Goal: Information Seeking & Learning: Learn about a topic

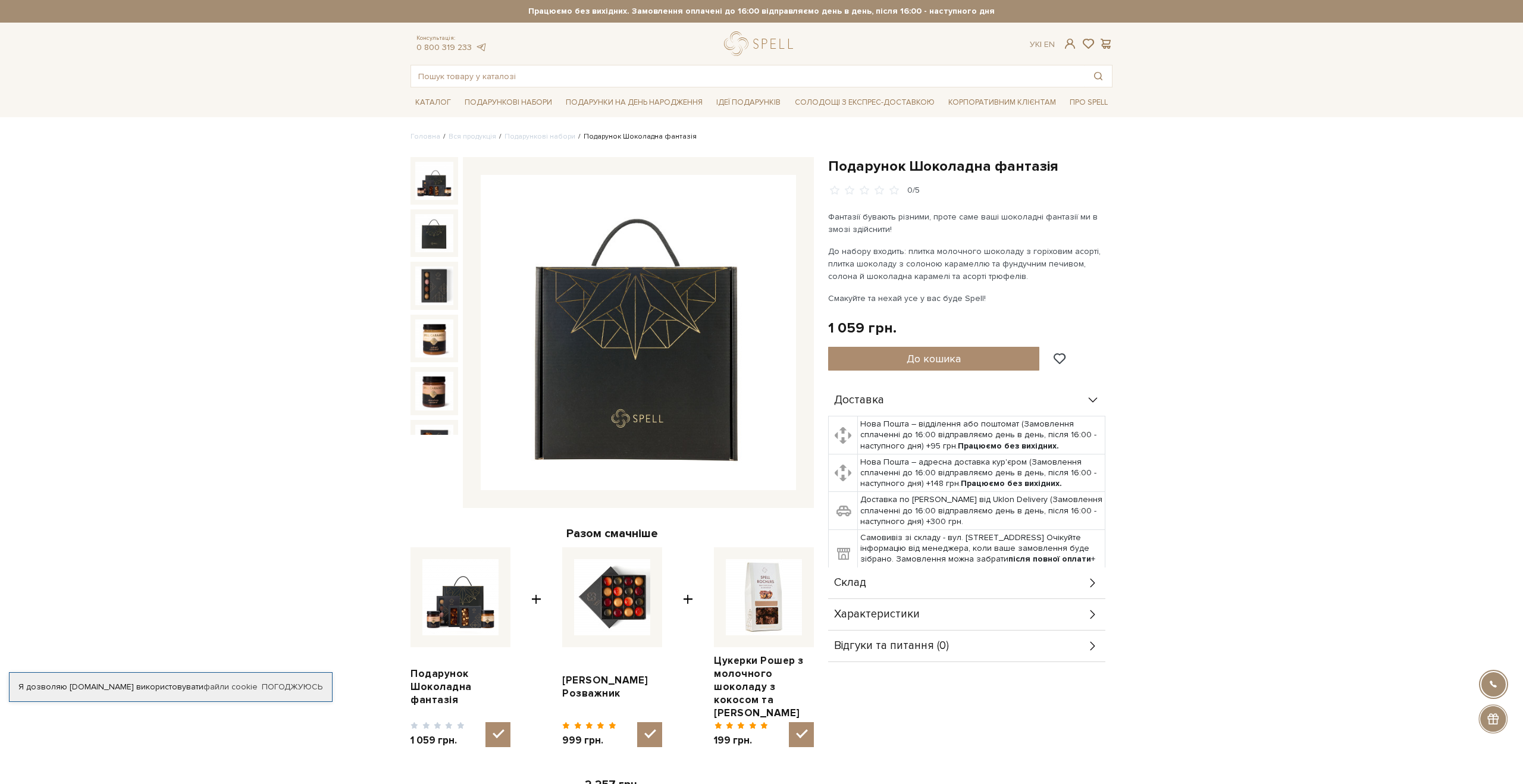
click at [427, 239] on img at bounding box center [434, 232] width 38 height 38
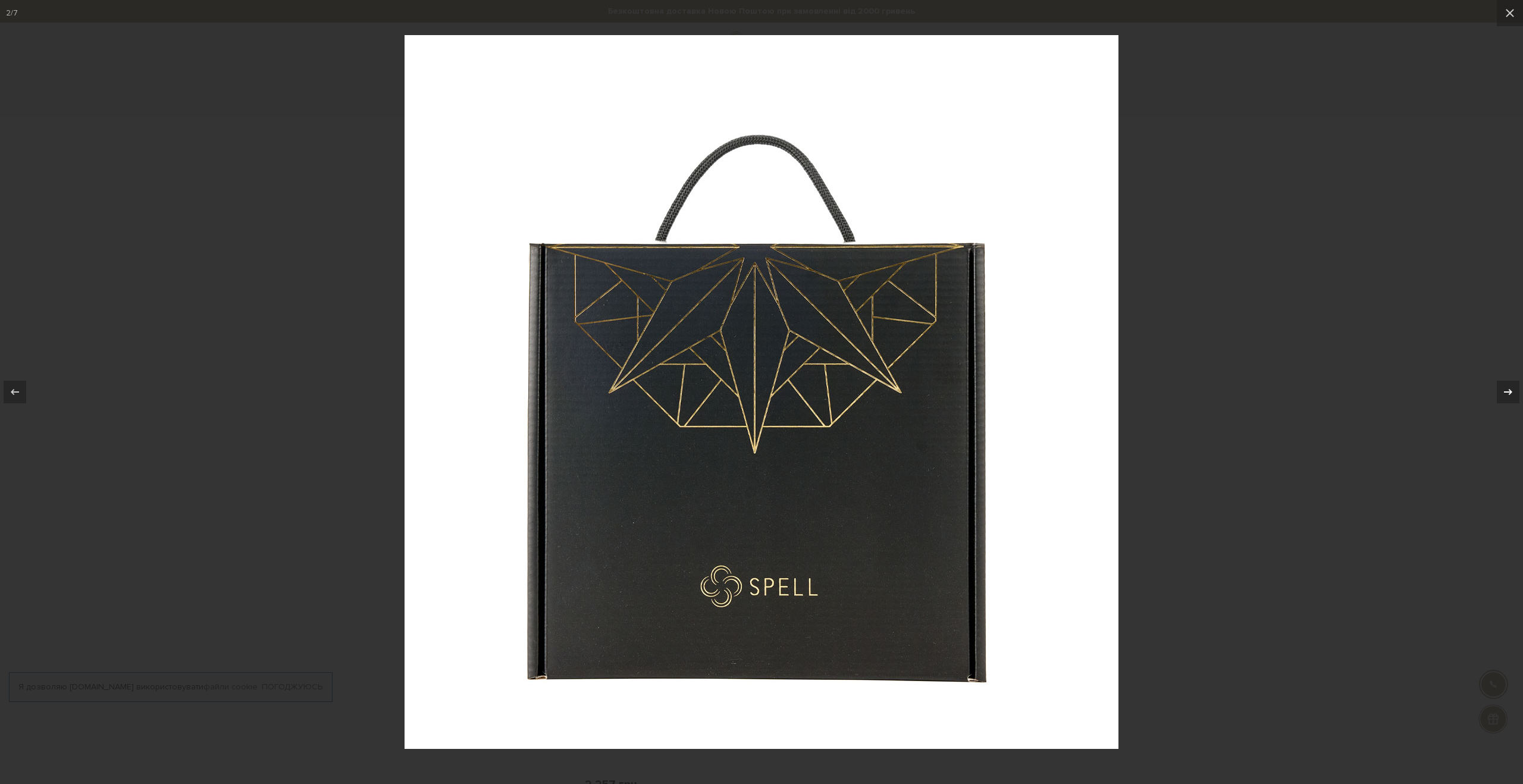
click at [1511, 396] on icon at bounding box center [1508, 392] width 14 height 14
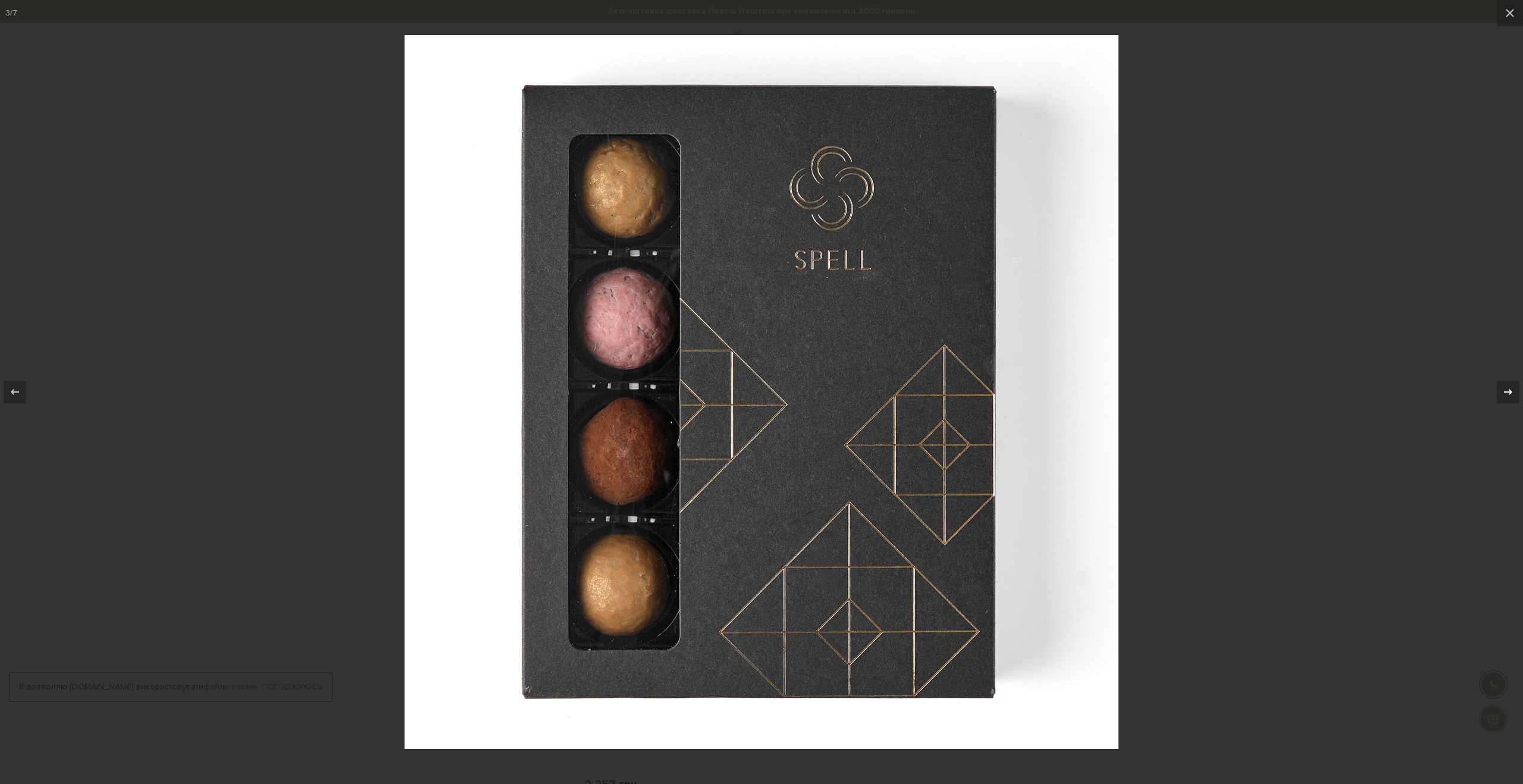
click at [1511, 396] on icon at bounding box center [1508, 392] width 14 height 14
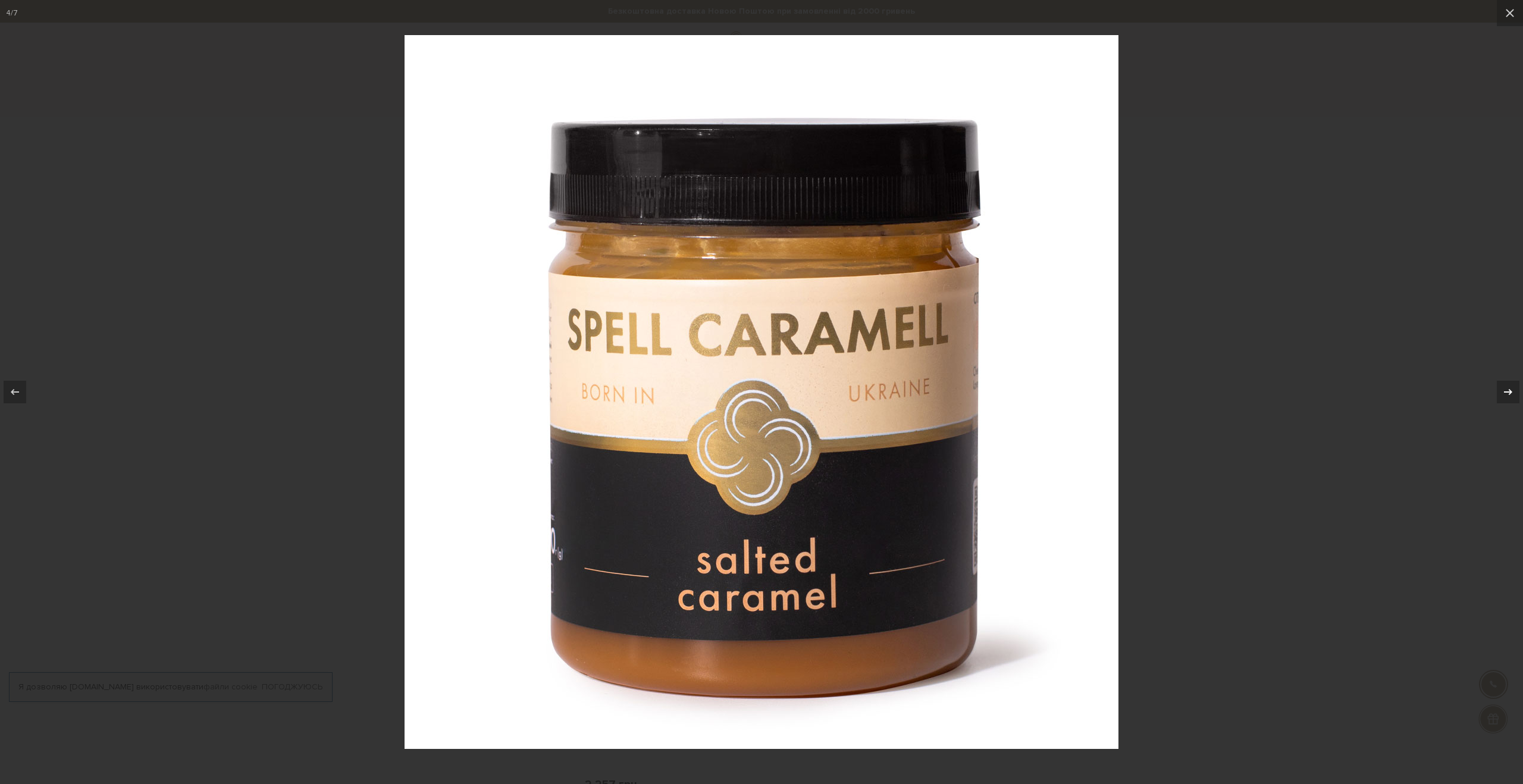
click at [1511, 396] on icon at bounding box center [1508, 392] width 14 height 14
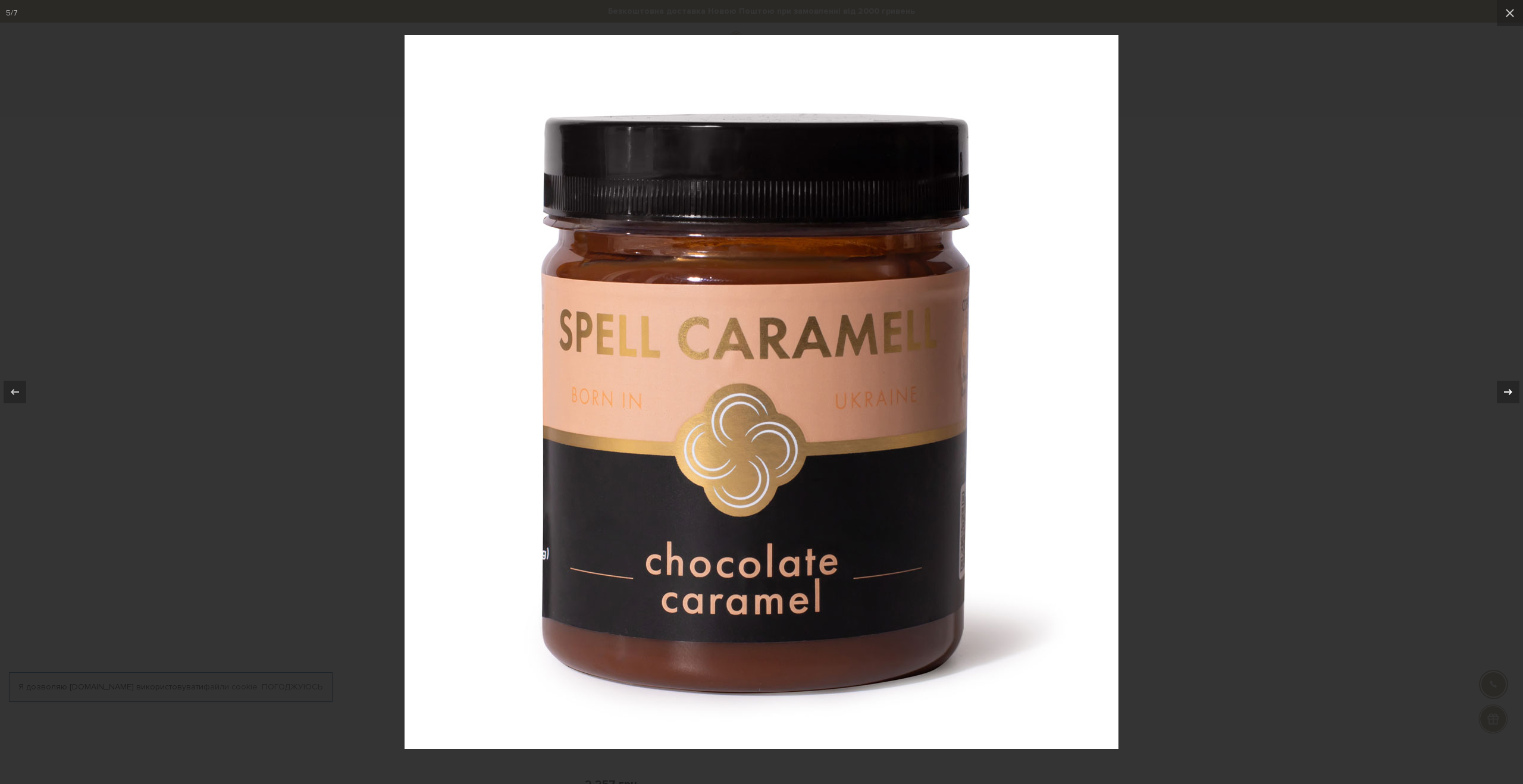
click at [1511, 396] on icon at bounding box center [1508, 392] width 14 height 14
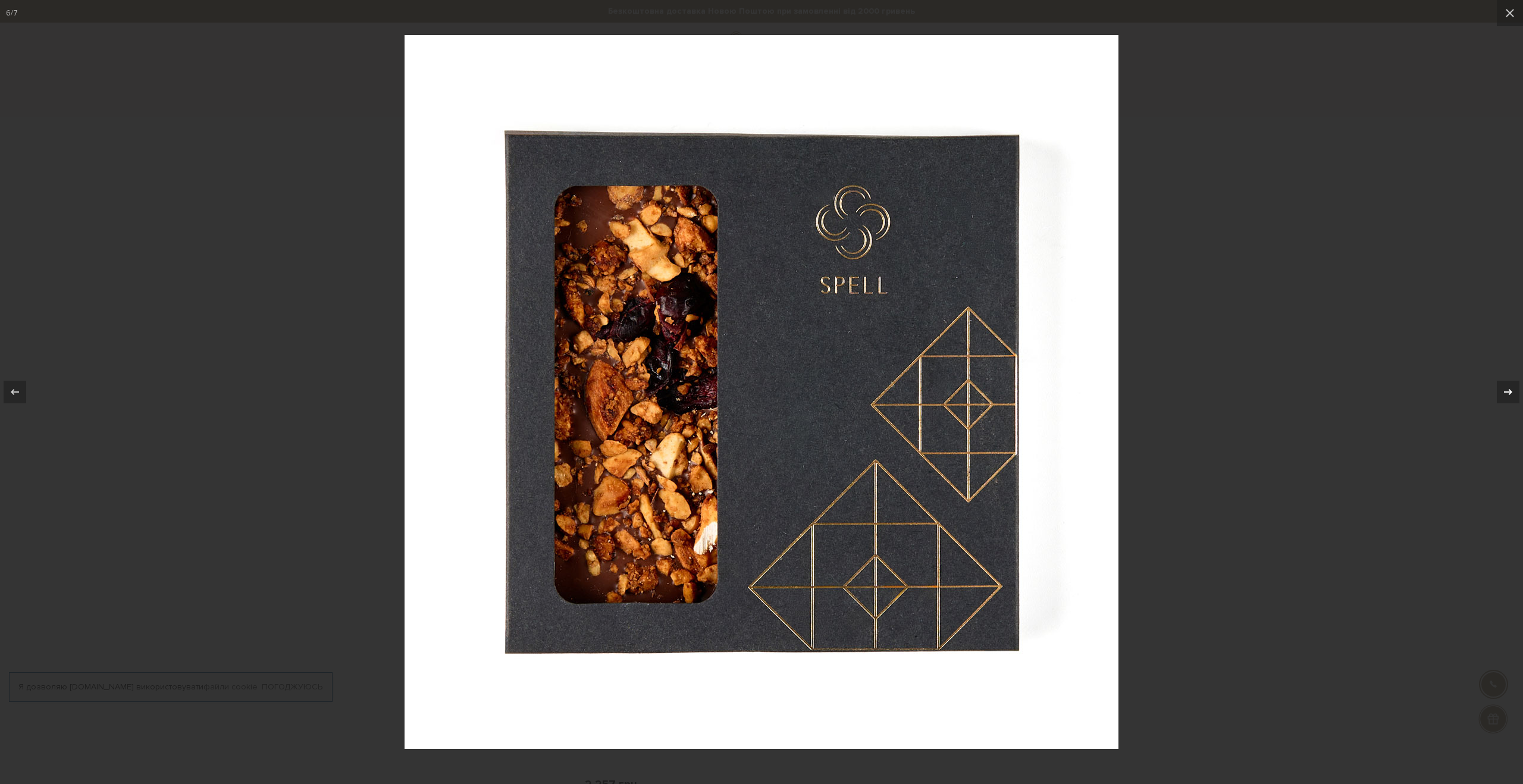
click at [1511, 396] on icon at bounding box center [1508, 392] width 14 height 14
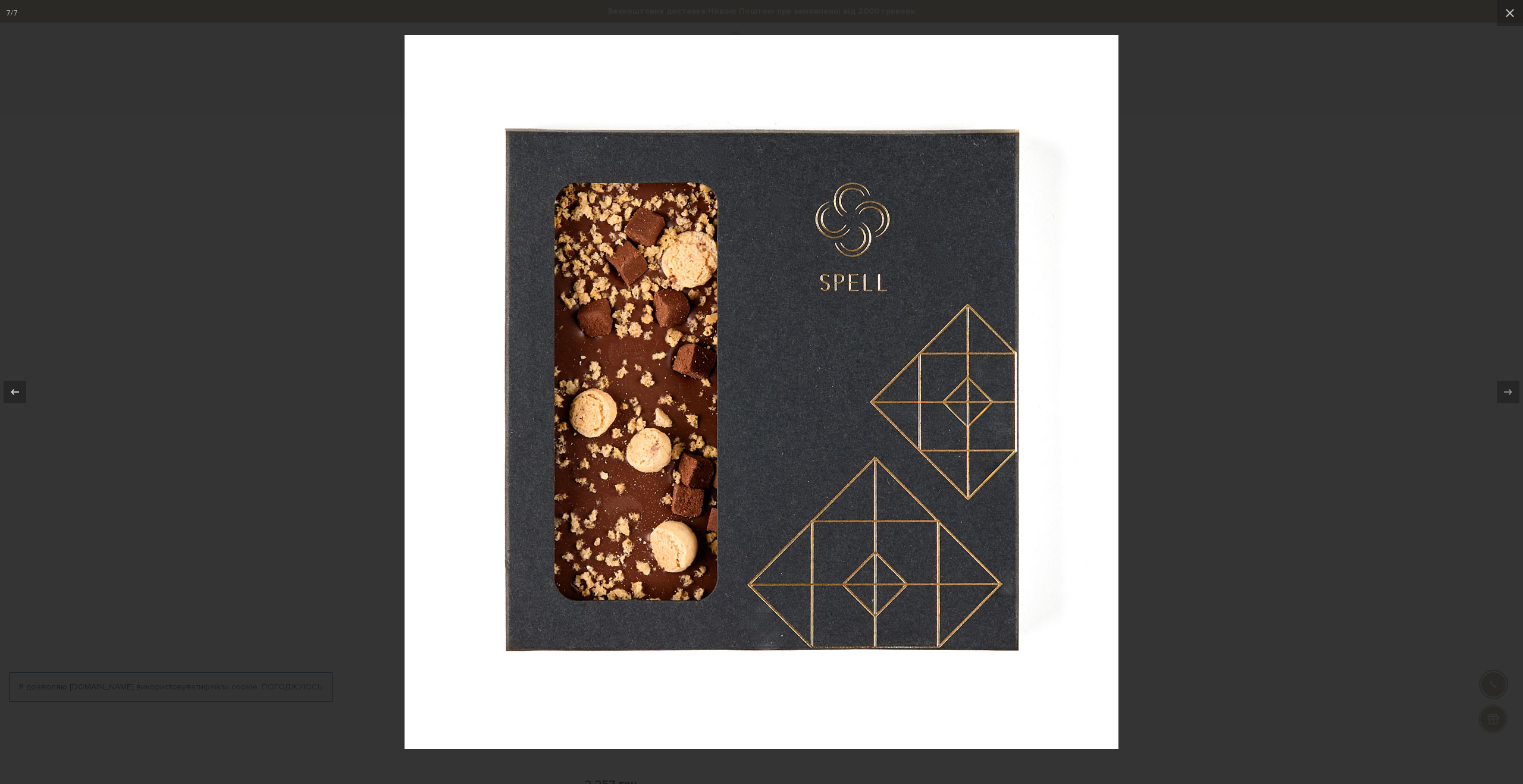
click at [1362, 451] on div at bounding box center [761, 392] width 1523 height 784
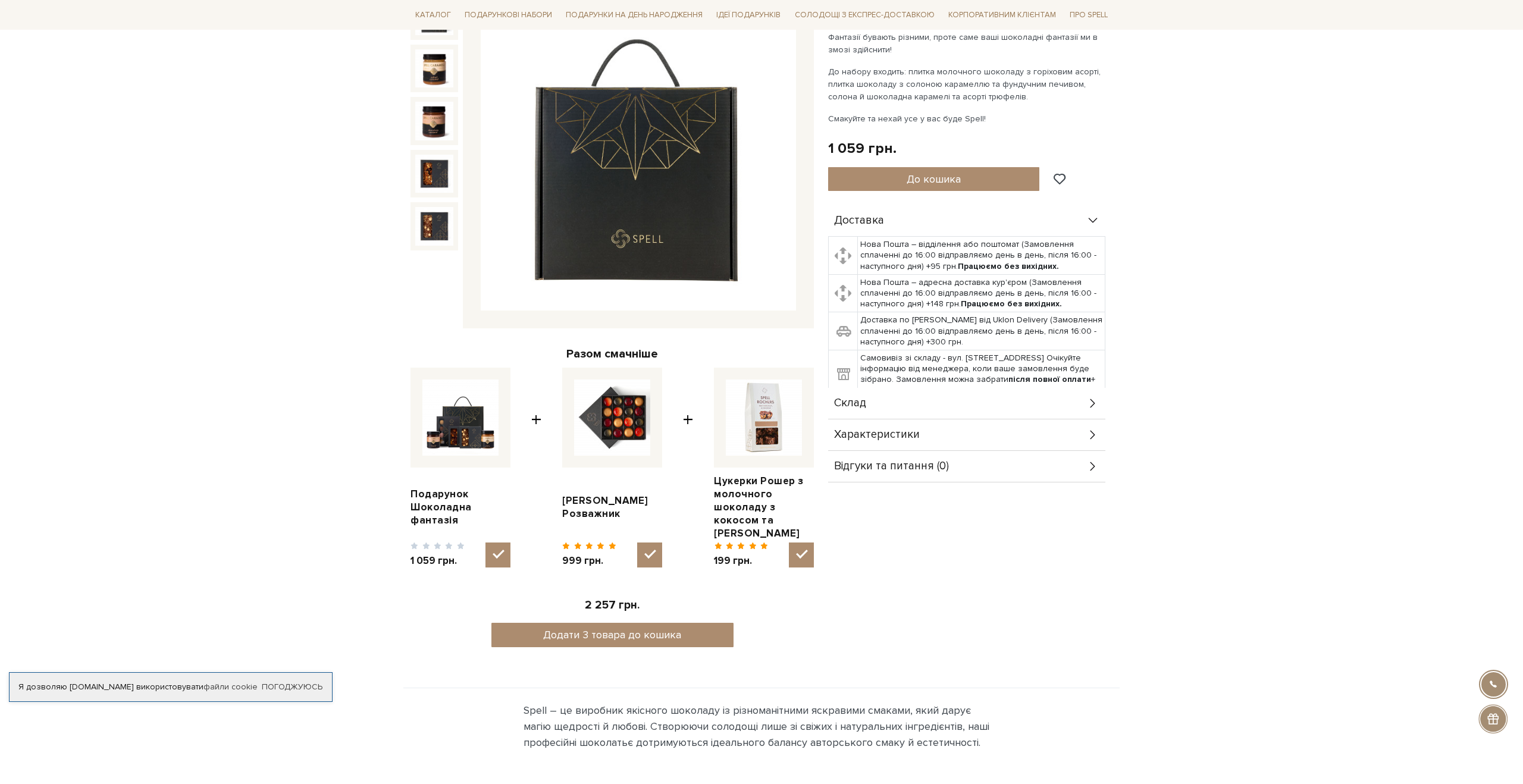
scroll to position [203, 0]
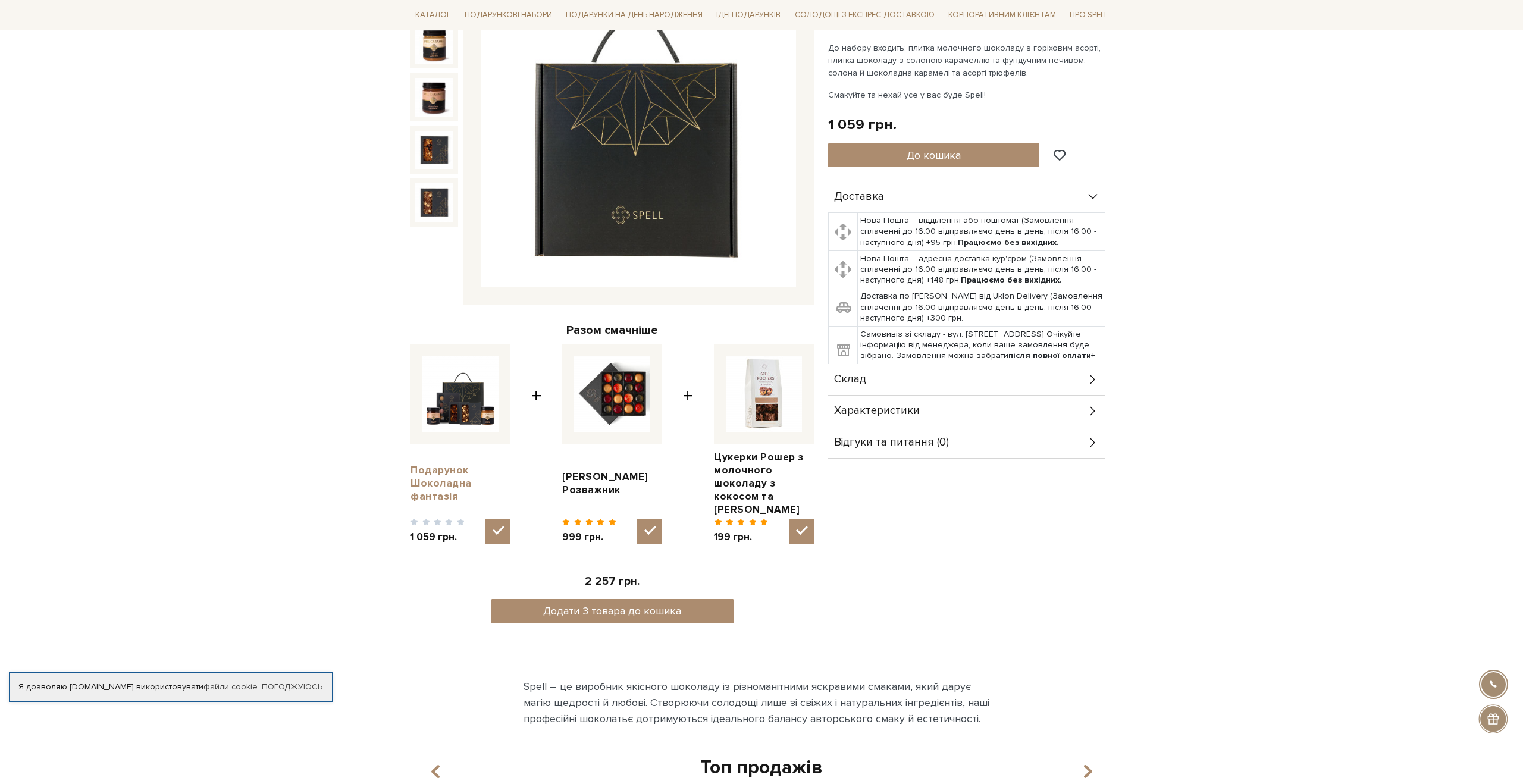
click at [422, 484] on link "Подарунок Шоколадна фантазія" at bounding box center [461, 484] width 100 height 39
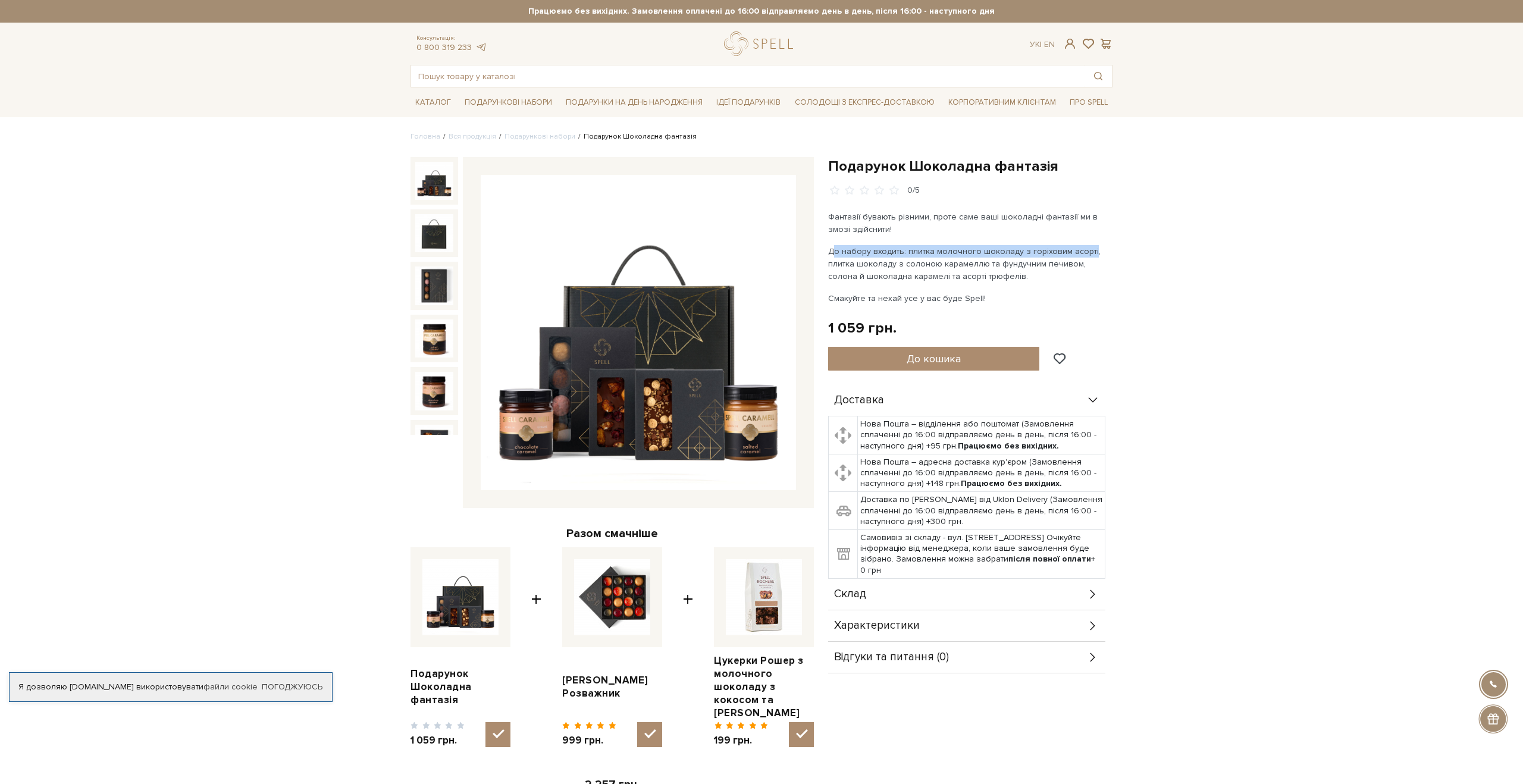
drag, startPoint x: 828, startPoint y: 250, endPoint x: 1079, endPoint y: 255, distance: 251.0
click at [1083, 255] on p "До набору входить: плитка молочного шоколаду з горіховим асорті, плитка шоколад…" at bounding box center [968, 264] width 279 height 38
click at [860, 256] on p "До набору входить: плитка молочного шоколаду з горіховим асорті, плитка шоколад…" at bounding box center [968, 264] width 279 height 38
drag, startPoint x: 982, startPoint y: 257, endPoint x: 1080, endPoint y: 266, distance: 98.4
click at [1080, 266] on p "До набору входить: плитка молочного шоколаду з горіховим асорті, плитка шоколад…" at bounding box center [968, 264] width 279 height 38
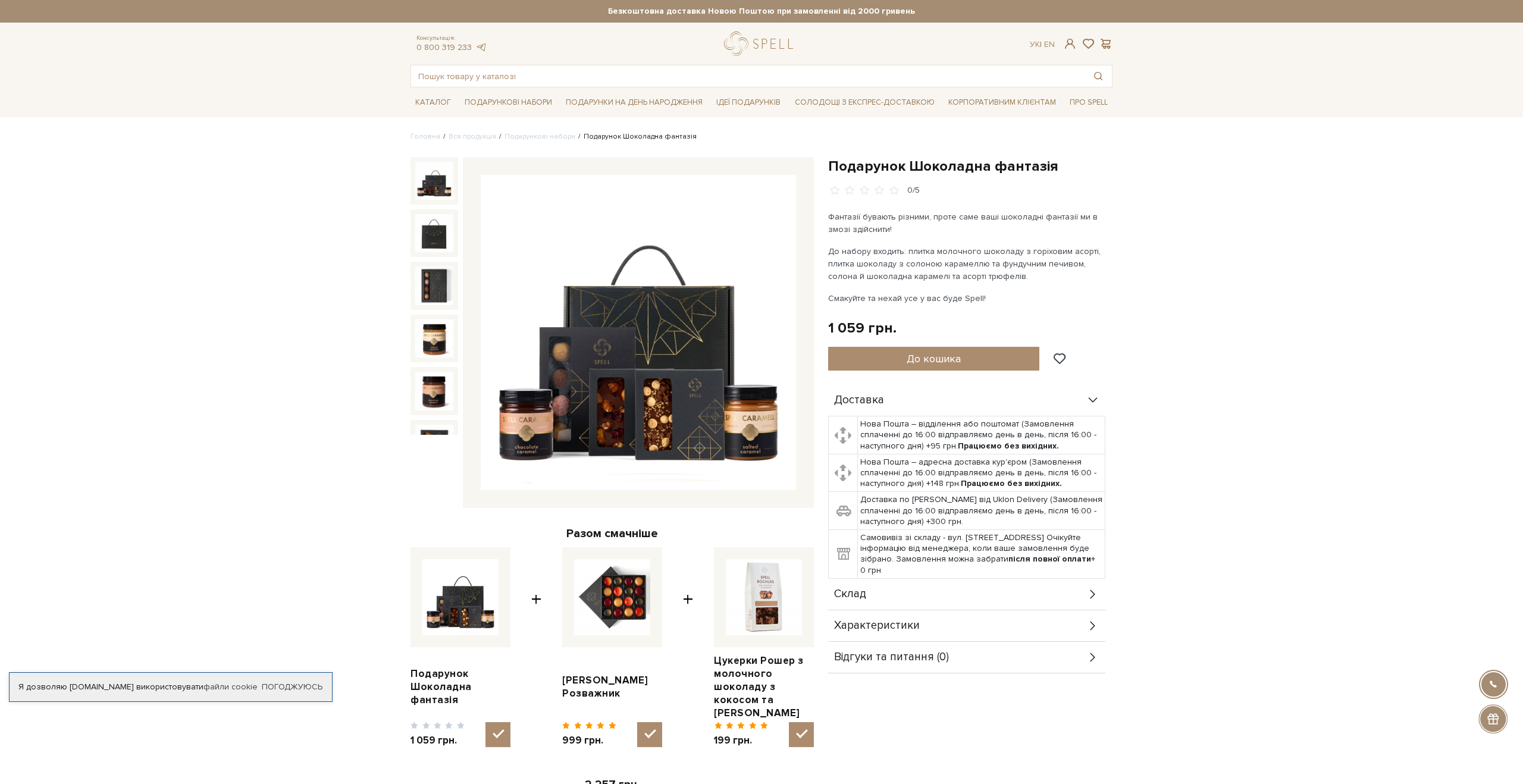
drag, startPoint x: 825, startPoint y: 273, endPoint x: 1035, endPoint y: 273, distance: 210.0
click at [1035, 273] on div "Подарунок Шоколадна фантазія 0/5 Фантазії бувають різними, проте саме ваші шоко…" at bounding box center [970, 498] width 299 height 682
click at [1035, 273] on p "До набору входить: плитка молочного шоколаду з горіховим асорті, плитка шоколад…" at bounding box center [968, 264] width 279 height 38
drag, startPoint x: 1014, startPoint y: 273, endPoint x: 844, endPoint y: 265, distance: 170.2
click at [844, 265] on p "До набору входить: плитка молочного шоколаду з горіховим асорті, плитка шоколад…" at bounding box center [968, 264] width 279 height 38
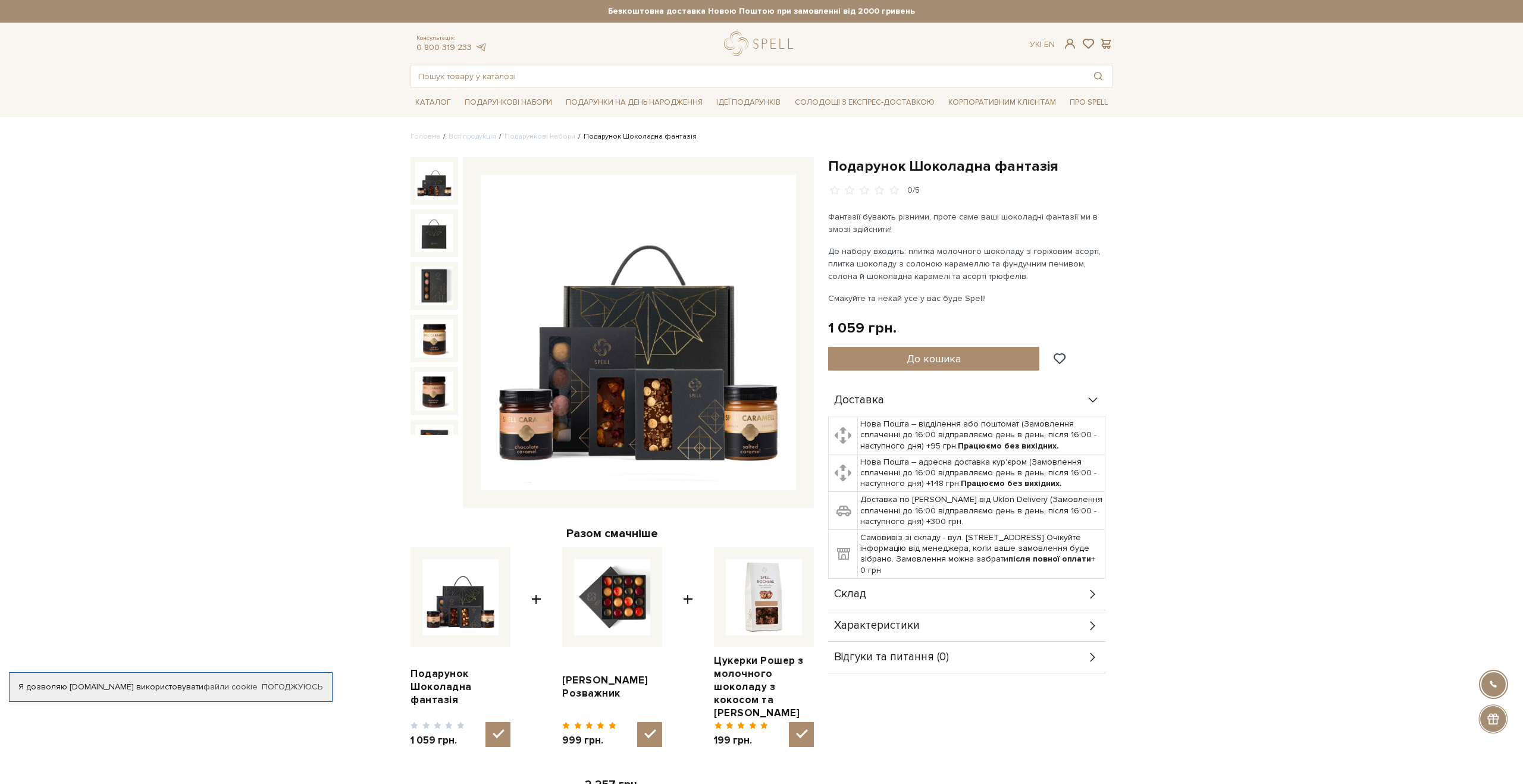
click at [982, 306] on div "Подарунок Шоколадна фантазія 0/5 Фантазії бувають різними, проте саме ваші шоко…" at bounding box center [970, 415] width 284 height 516
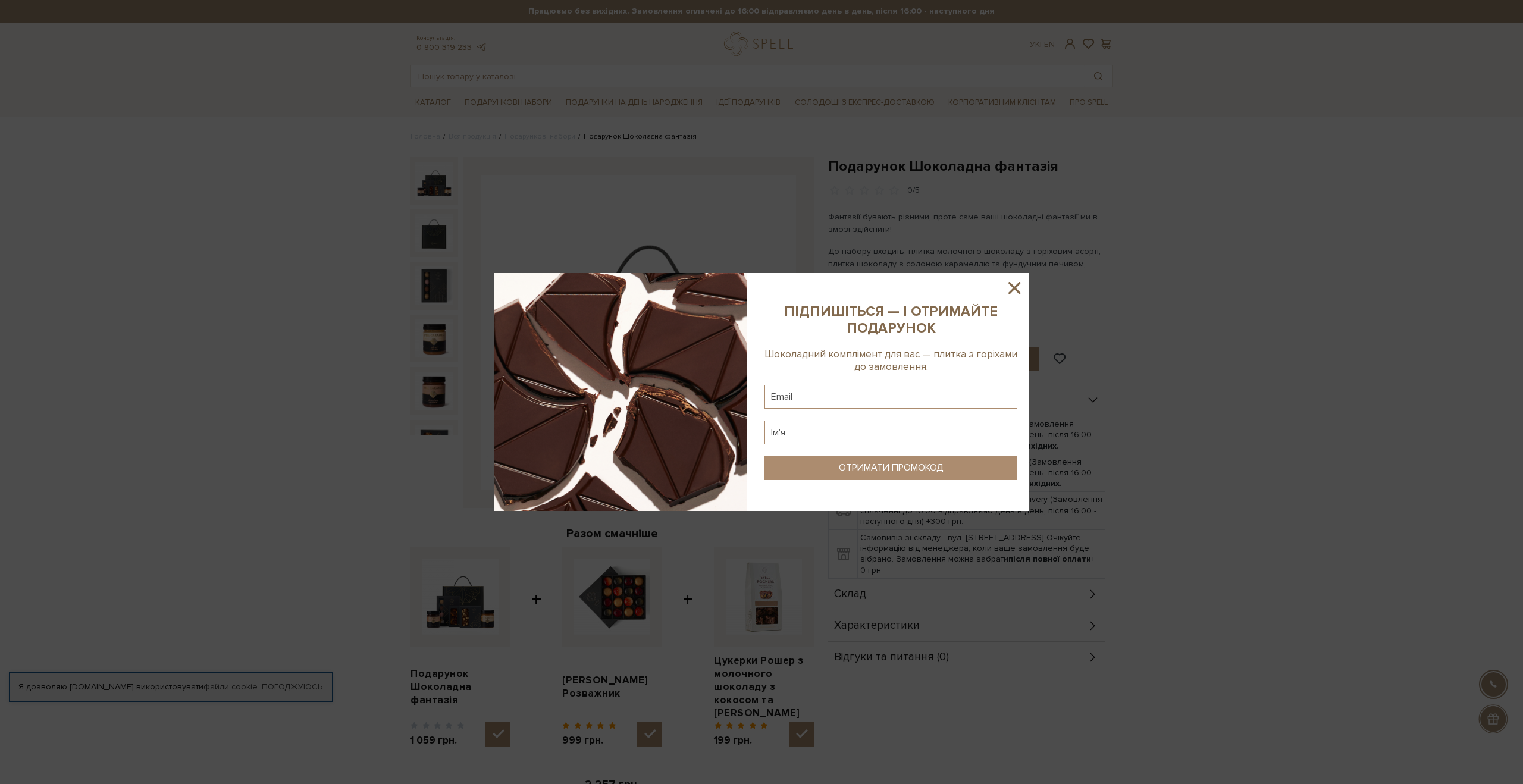
drag, startPoint x: 1038, startPoint y: 281, endPoint x: 816, endPoint y: 278, distance: 222.0
click at [1011, 289] on icon at bounding box center [1014, 288] width 21 height 21
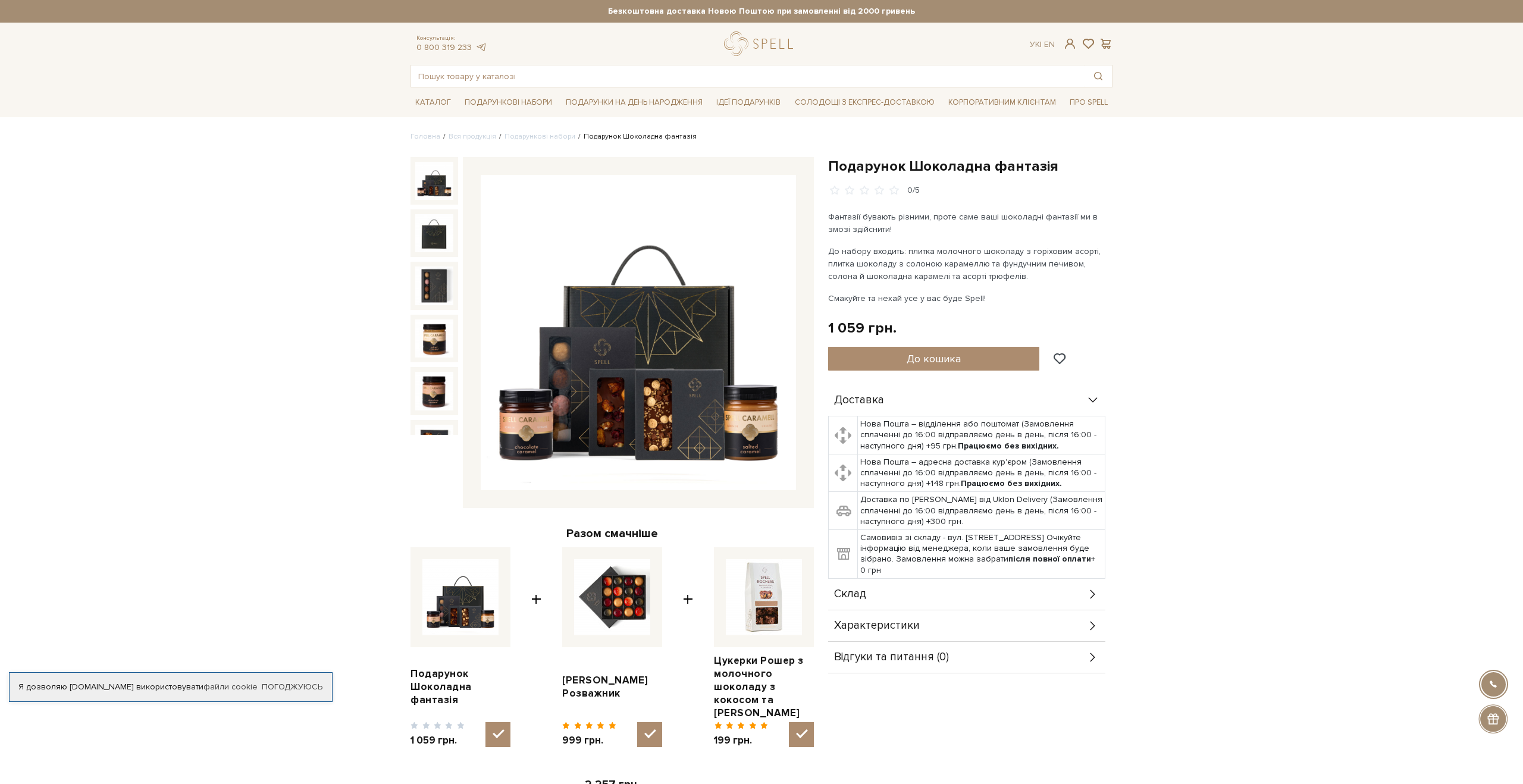
drag, startPoint x: 822, startPoint y: 297, endPoint x: 999, endPoint y: 302, distance: 177.1
click at [999, 302] on div "Подарунок Шоколадна фантазія 0/5 Фантазії бувають різними, проте саме ваші шоко…" at bounding box center [970, 498] width 299 height 682
click at [999, 302] on p "Смакуйте та нехай усе у вас буде Spell!" at bounding box center [968, 299] width 279 height 13
click at [937, 241] on div "Фантазії бувають різними, проте саме ваші шоколадні фантазії ми в змозі здійсни…" at bounding box center [968, 257] width 279 height 94
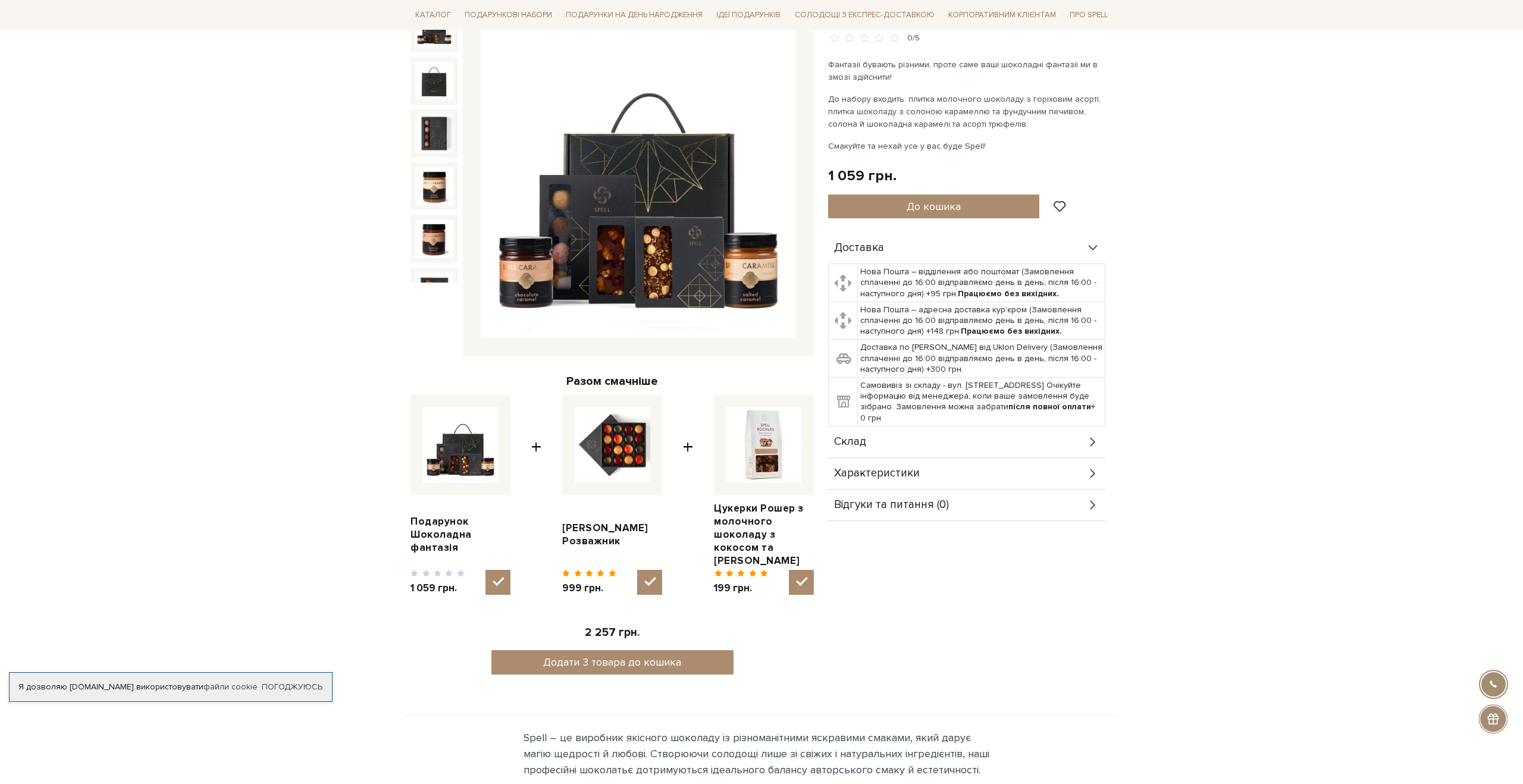
scroll to position [92, 0]
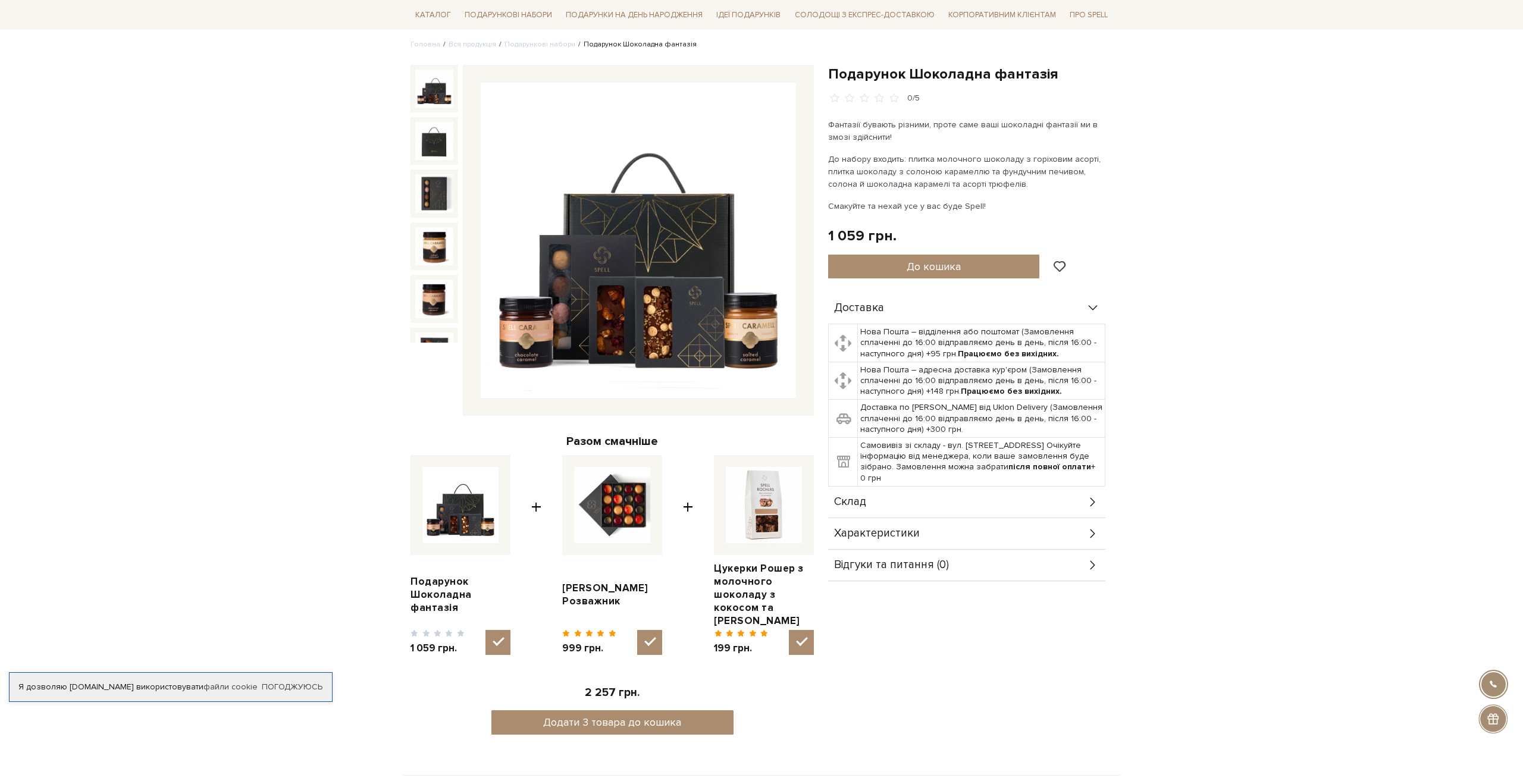
click at [414, 80] on div at bounding box center [434, 88] width 47 height 47
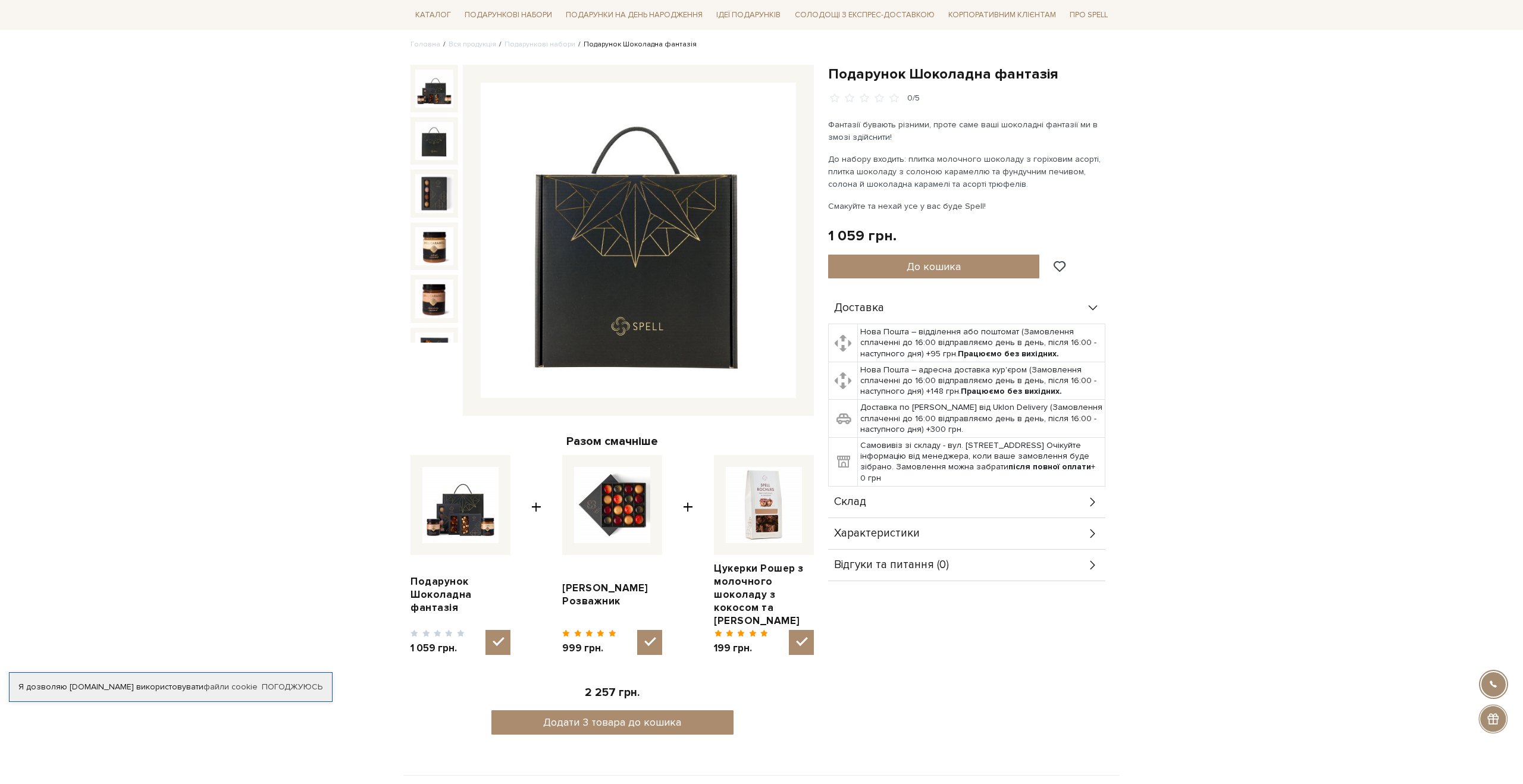
click at [441, 134] on img at bounding box center [434, 140] width 38 height 38
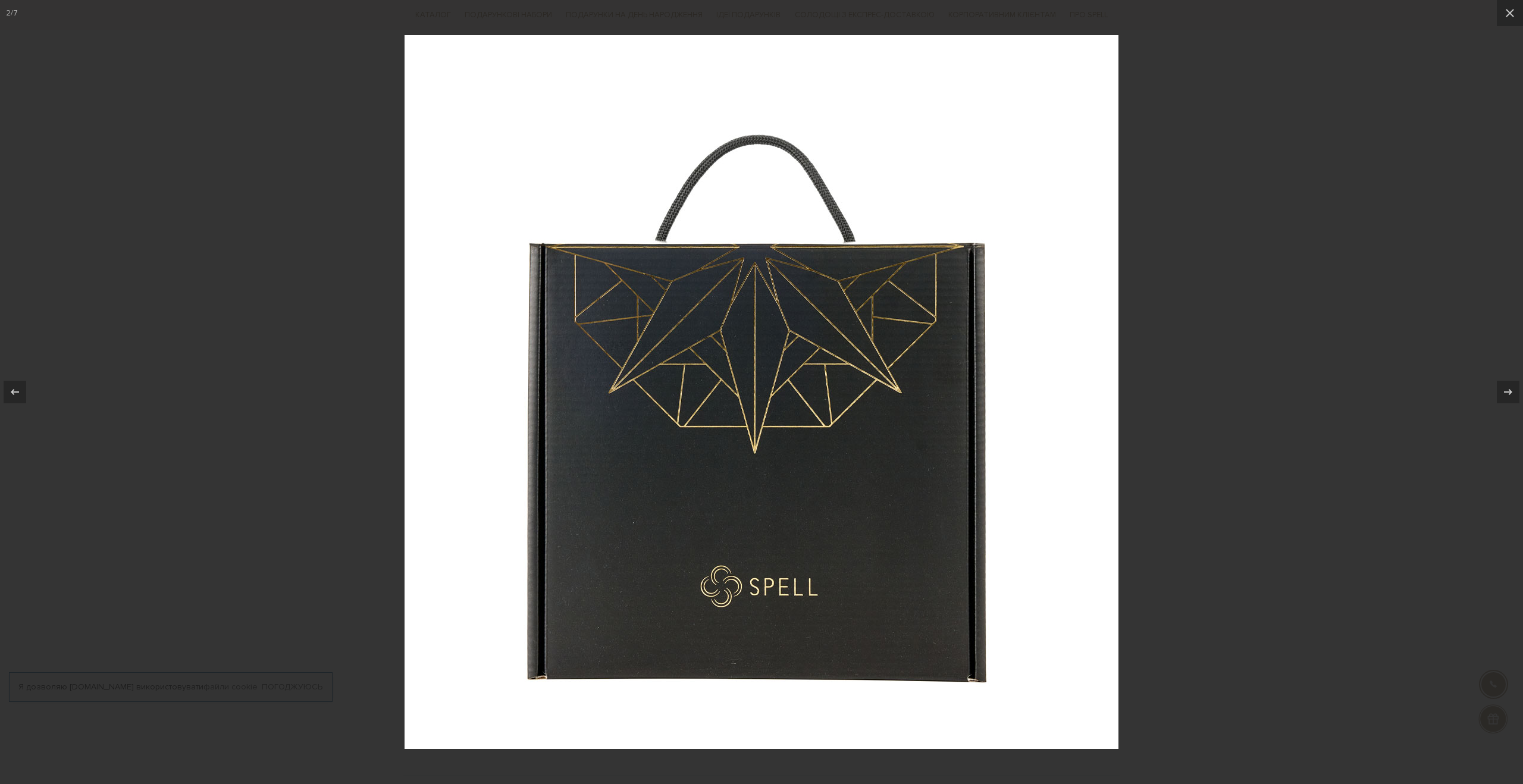
click at [582, 219] on img at bounding box center [761, 392] width 714 height 713
click at [352, 115] on div at bounding box center [761, 392] width 1523 height 784
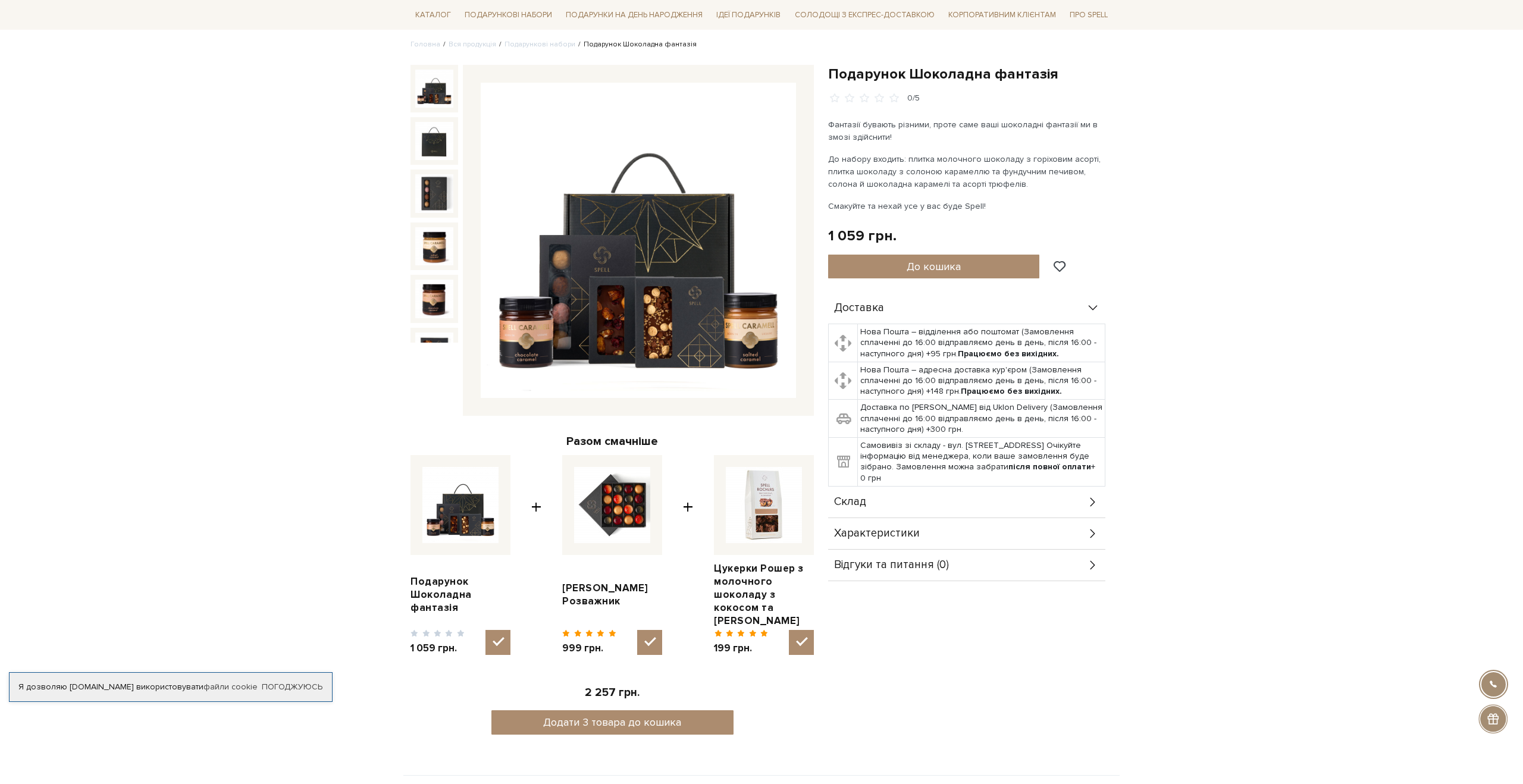
click at [420, 106] on img at bounding box center [434, 89] width 38 height 38
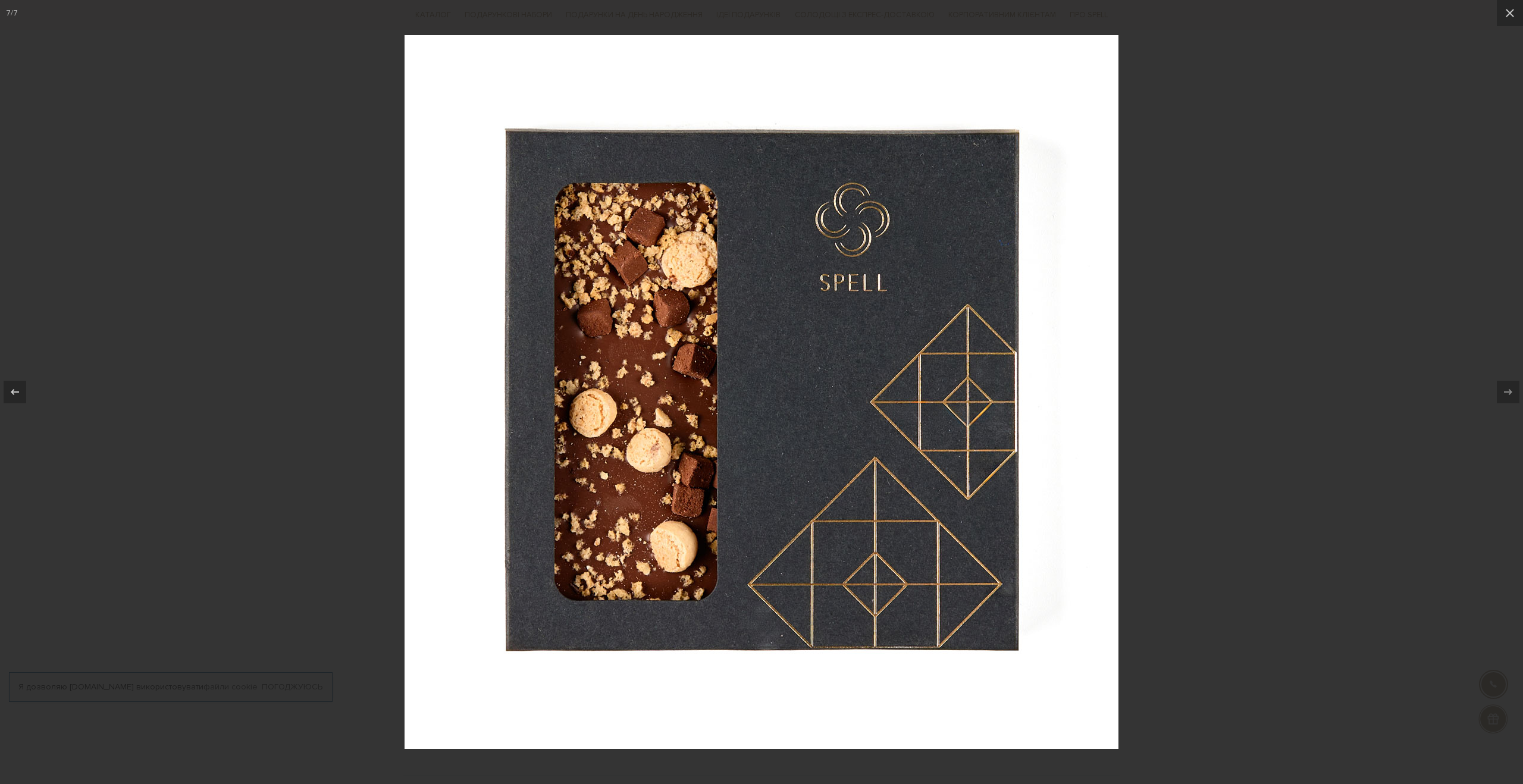
click at [505, 184] on img at bounding box center [761, 392] width 714 height 713
click at [345, 201] on div at bounding box center [761, 392] width 1523 height 784
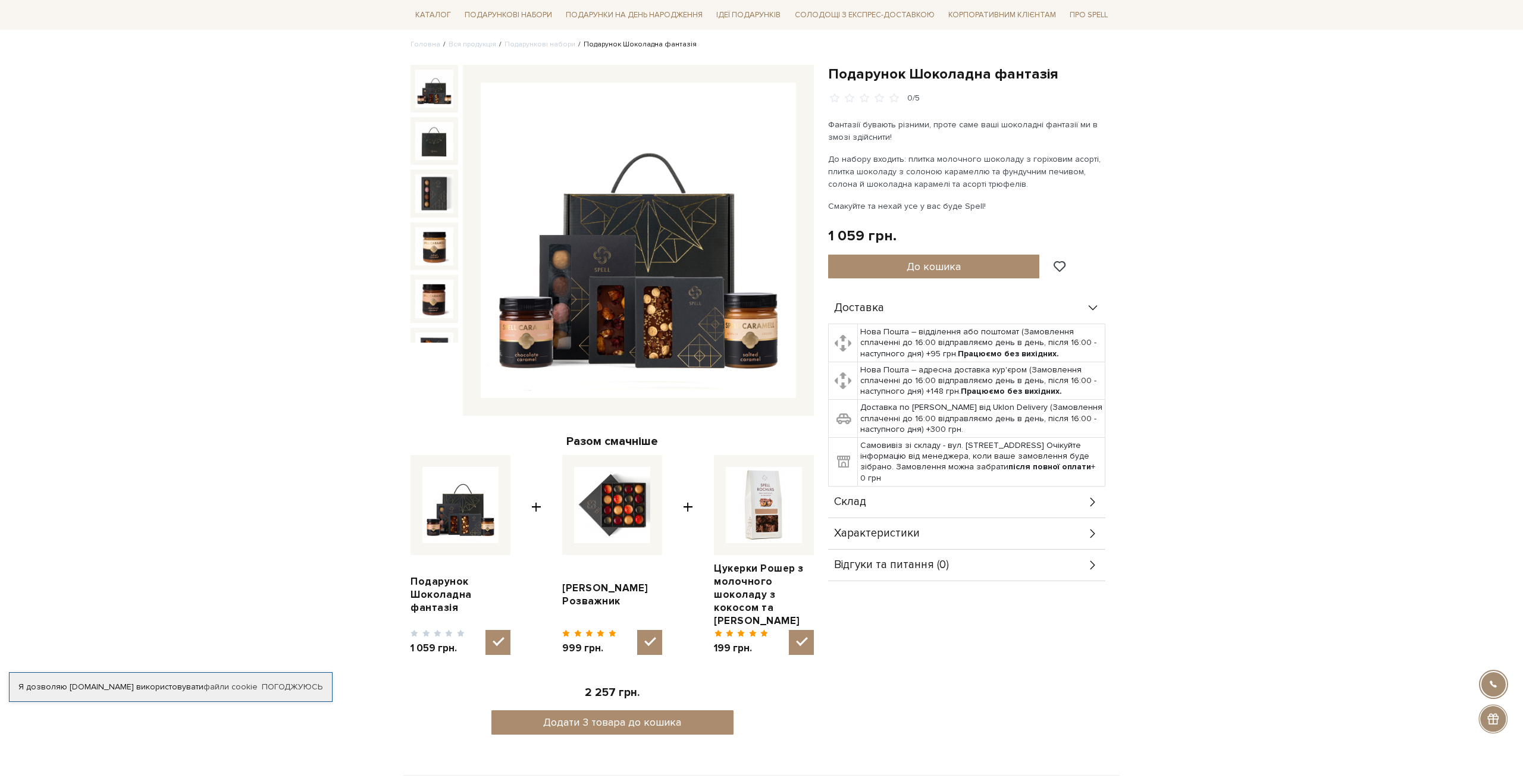
scroll to position [90, 0]
click at [862, 207] on p "Смакуйте та нехай усе у вас буде Spell!" at bounding box center [968, 206] width 279 height 13
